Goal: Task Accomplishment & Management: Use online tool/utility

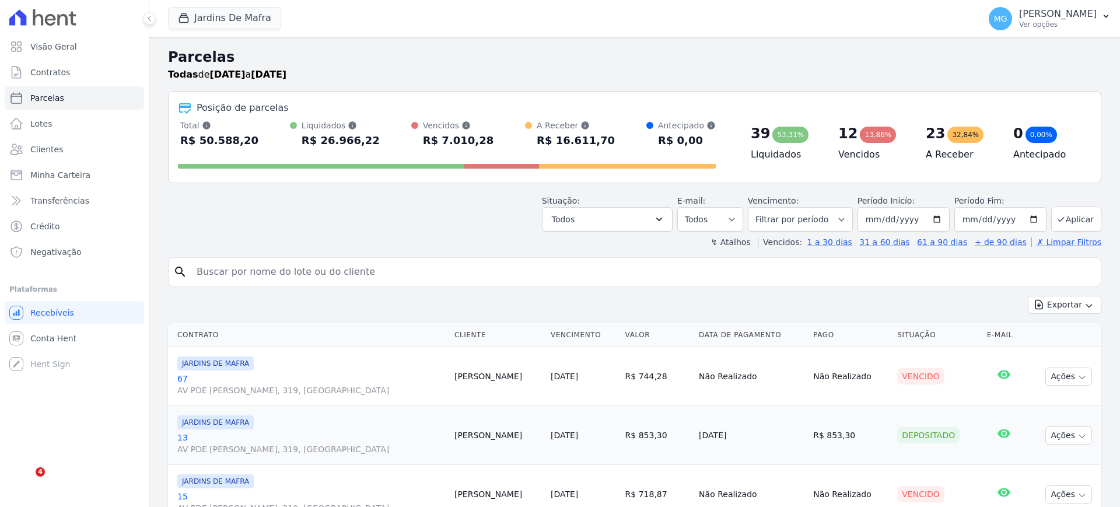
select select
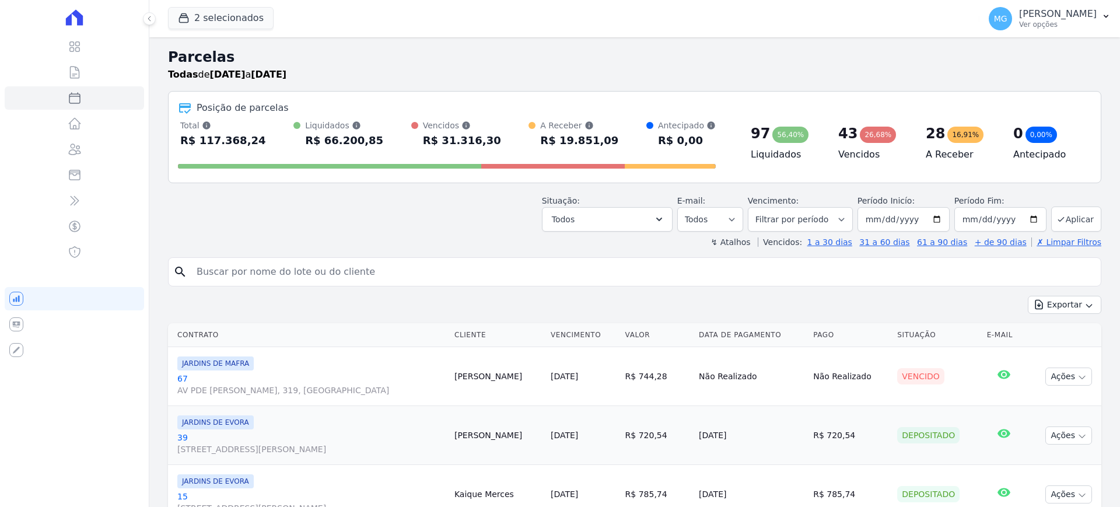
select select
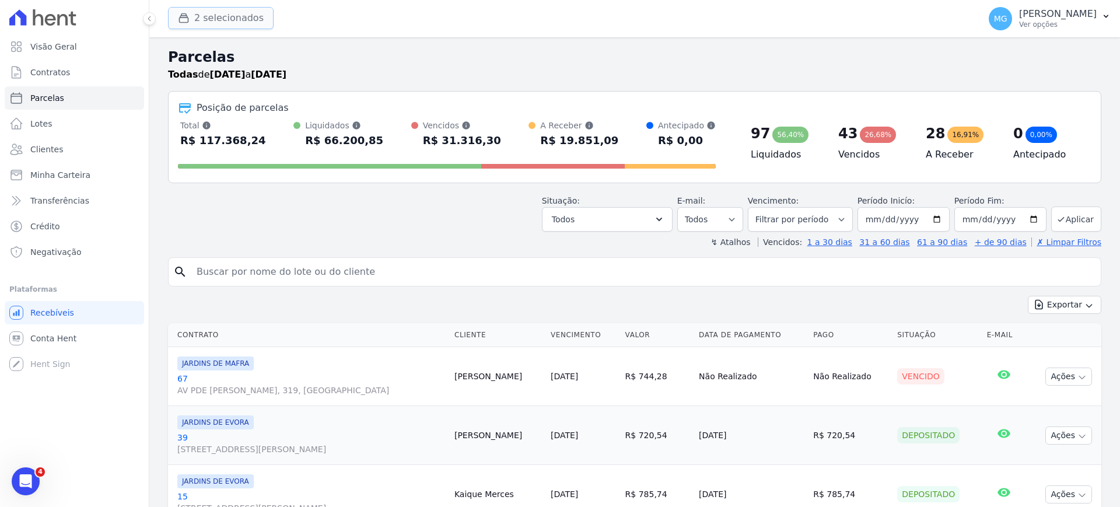
click at [221, 23] on button "2 selecionados" at bounding box center [221, 18] width 106 height 22
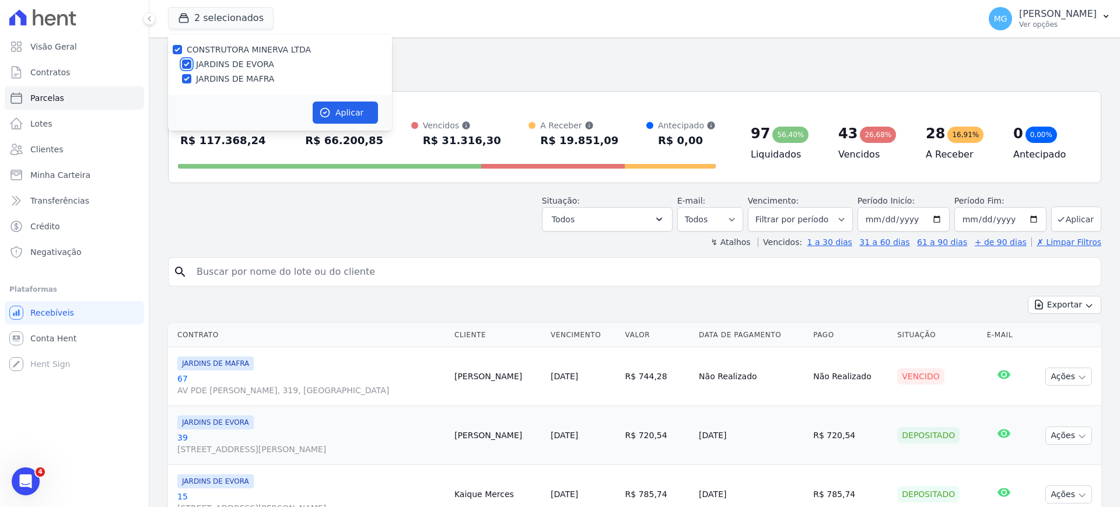
click at [185, 65] on input "JARDINS DE EVORA" at bounding box center [186, 63] width 9 height 9
checkbox input "false"
click at [346, 111] on button "Aplicar" at bounding box center [345, 112] width 65 height 22
select select
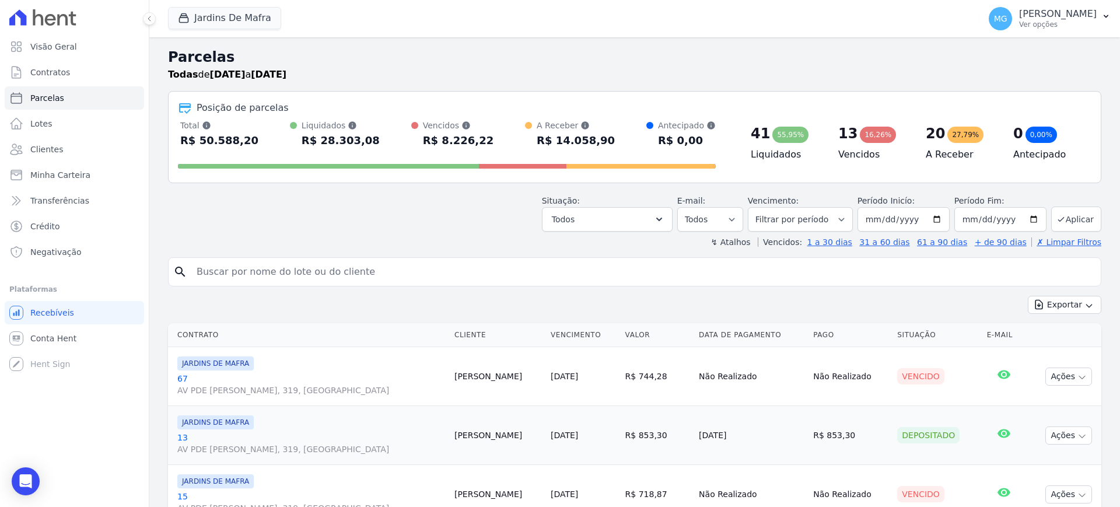
click at [1054, 305] on button "Exportar" at bounding box center [1063, 305] width 73 height 18
click at [1044, 348] on span "Exportar CSV" at bounding box center [1063, 352] width 62 height 12
click at [239, 11] on button "Jardins De Mafra" at bounding box center [224, 18] width 113 height 22
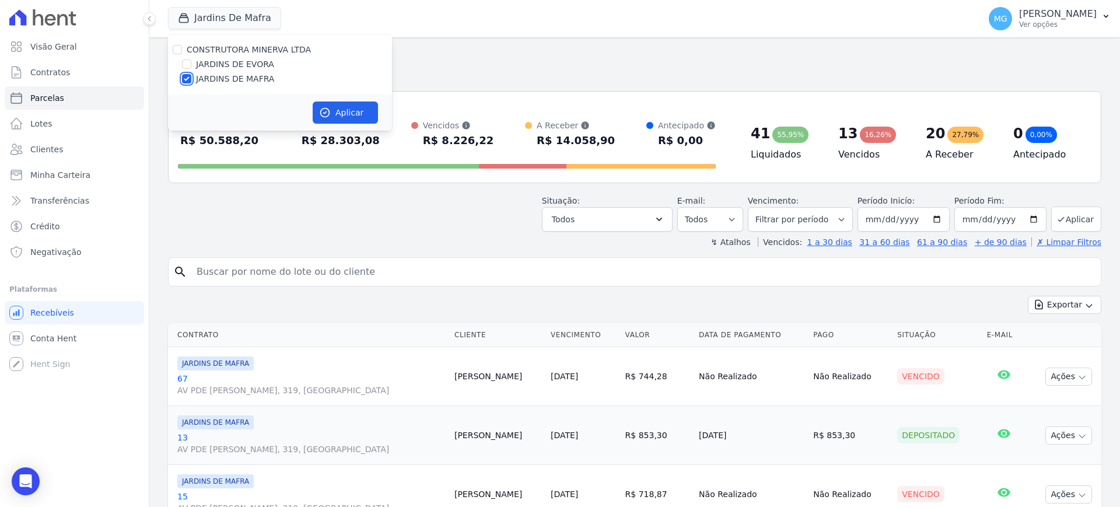
click at [186, 79] on input "JARDINS DE MAFRA" at bounding box center [186, 78] width 9 height 9
checkbox input "false"
click at [184, 64] on input "JARDINS DE EVORA" at bounding box center [186, 63] width 9 height 9
checkbox input "true"
click at [351, 109] on button "Aplicar" at bounding box center [345, 112] width 65 height 22
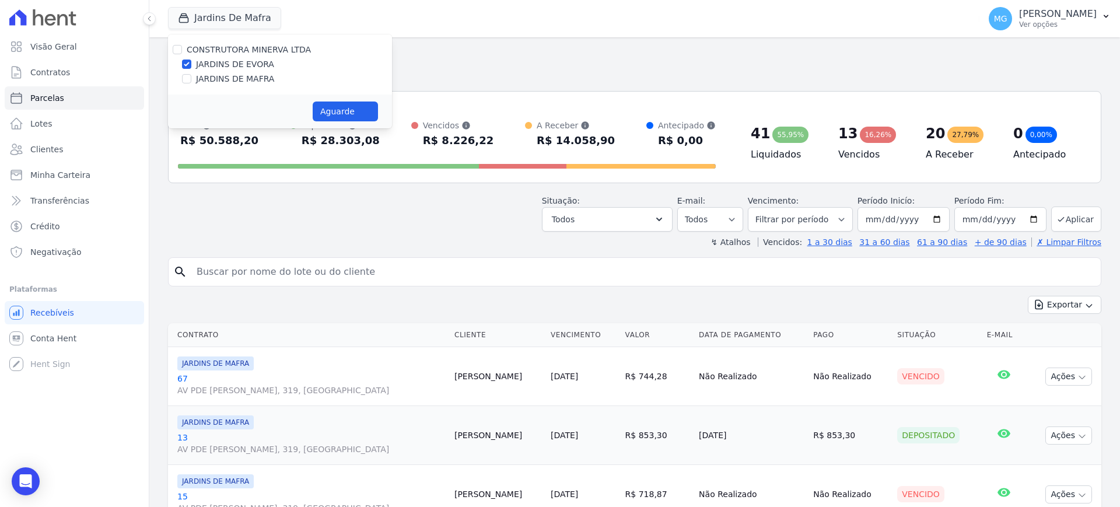
select select
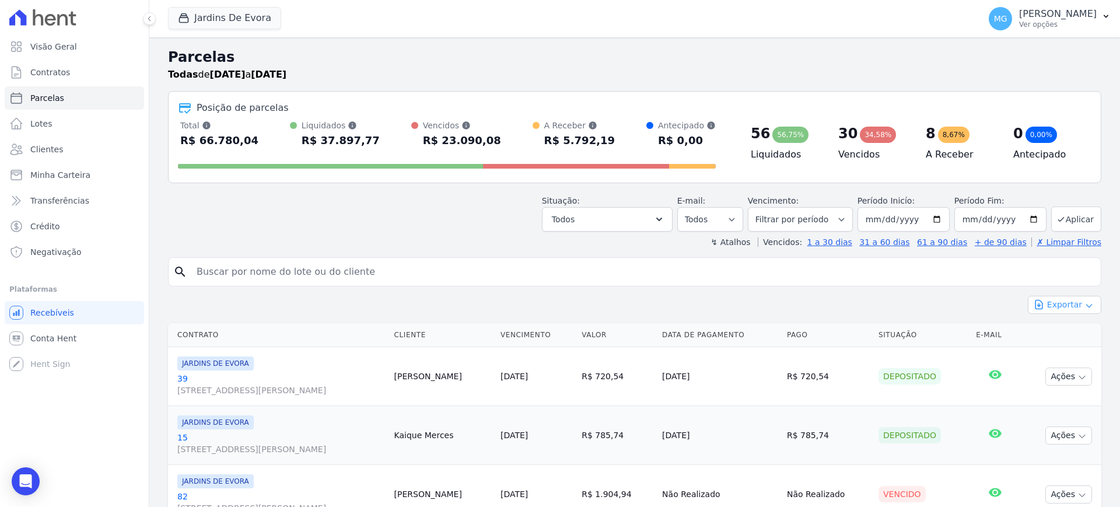
click at [1064, 300] on button "Exportar" at bounding box center [1063, 305] width 73 height 18
click at [1050, 353] on span "Exportar CSV" at bounding box center [1063, 352] width 62 height 12
